Goal: Register for event/course

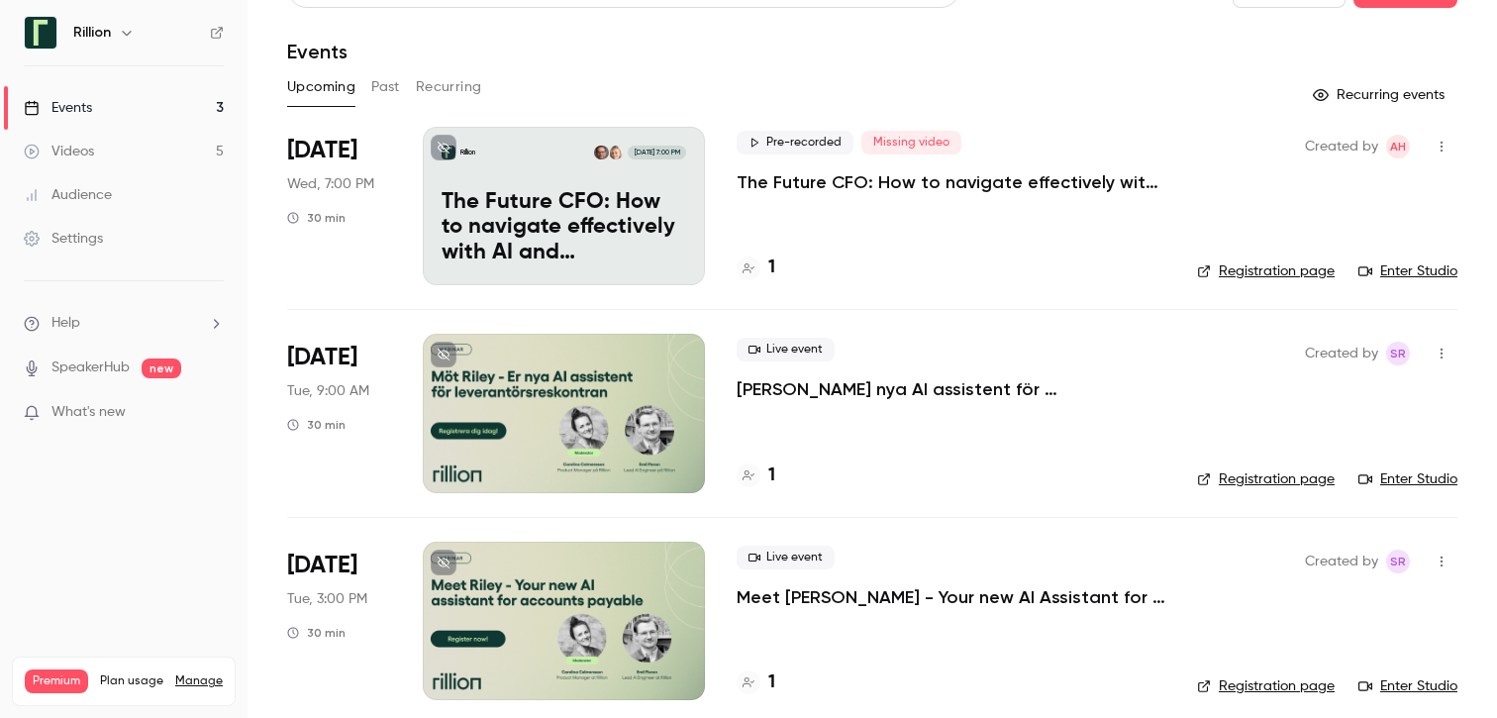
scroll to position [61, 0]
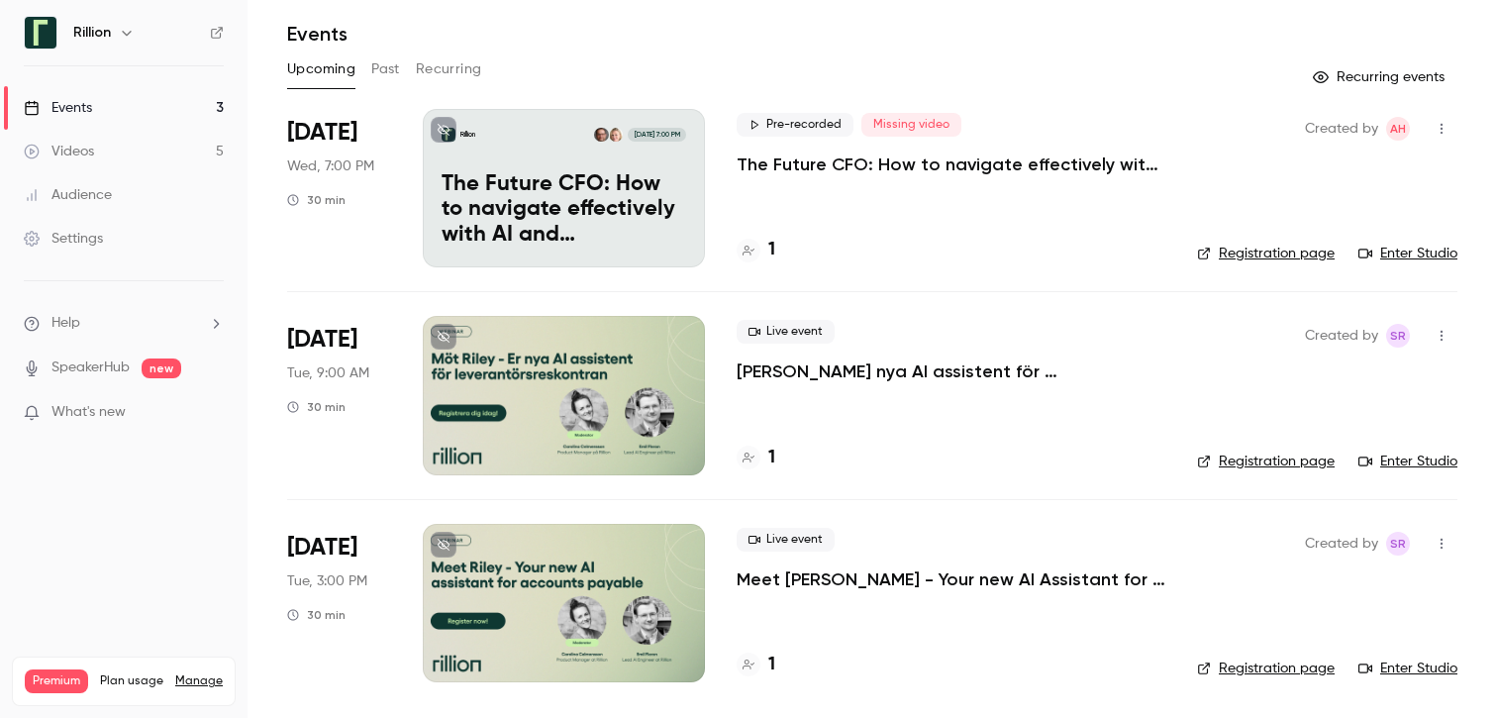
click at [795, 159] on p "The Future CFO: How to navigate effectively with AI and automation" at bounding box center [951, 164] width 429 height 24
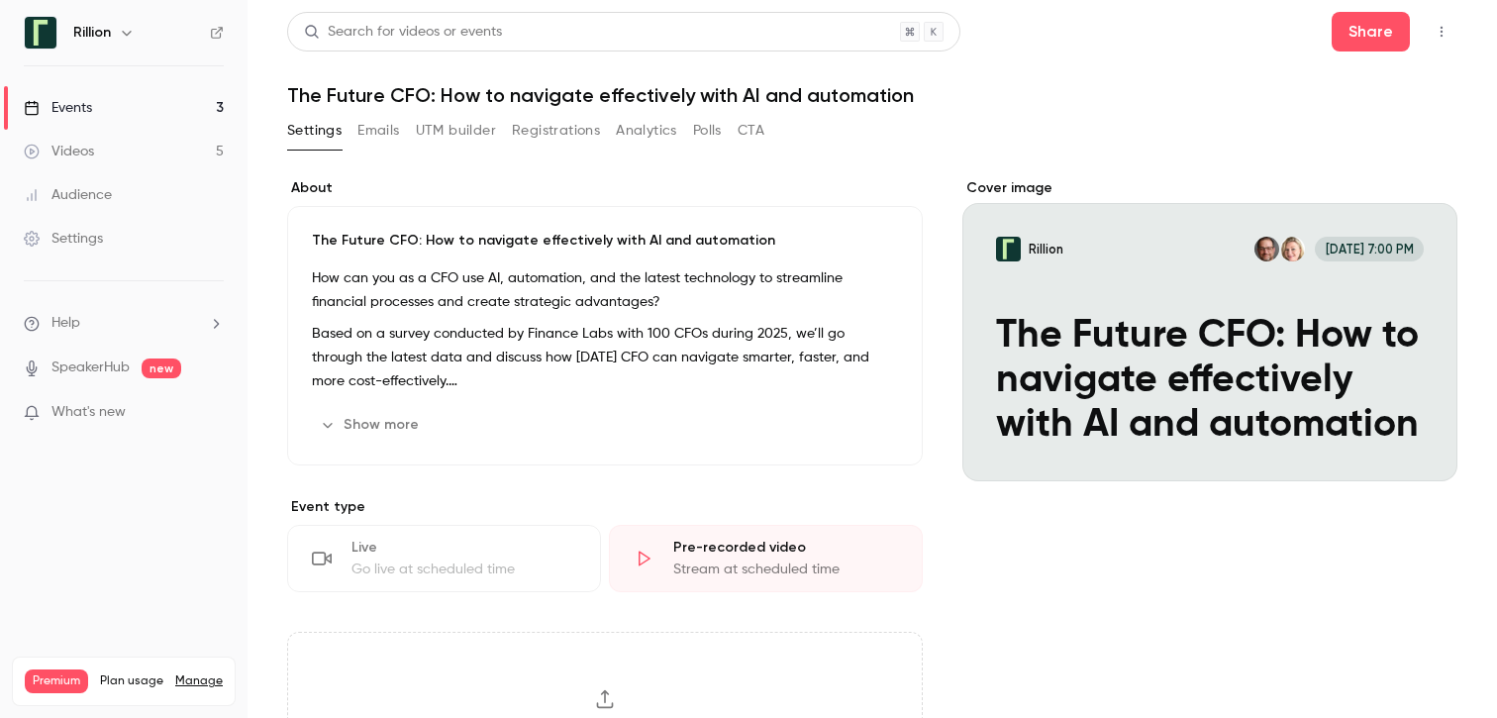
click at [159, 102] on link "Events 3" at bounding box center [124, 108] width 248 height 44
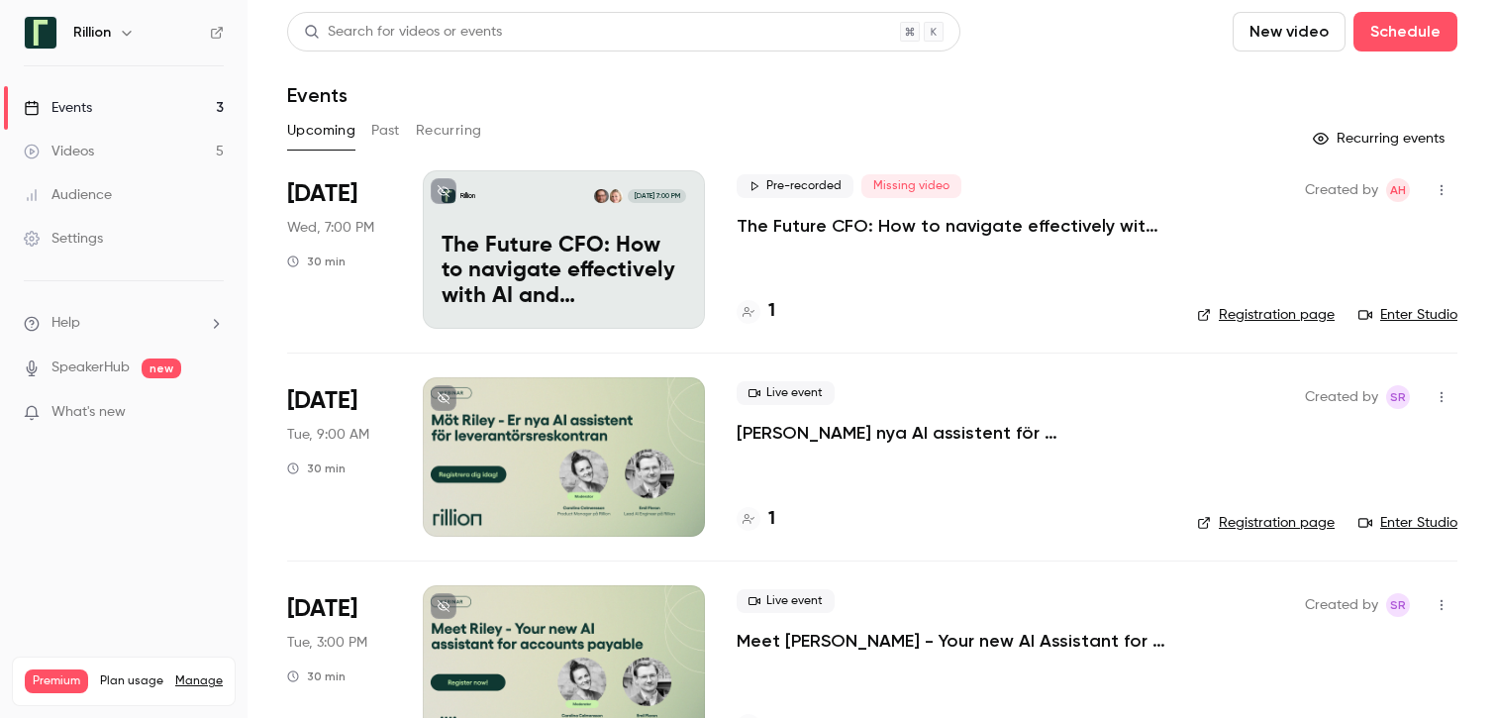
scroll to position [61, 0]
